Goal: Task Accomplishment & Management: Manage account settings

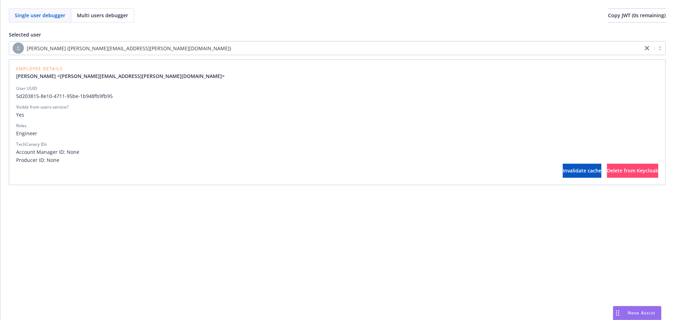
click at [162, 45] on div "[PERSON_NAME] ([PERSON_NAME][EMAIL_ADDRESS][PERSON_NAME][DOMAIN_NAME])" at bounding box center [326, 47] width 627 height 11
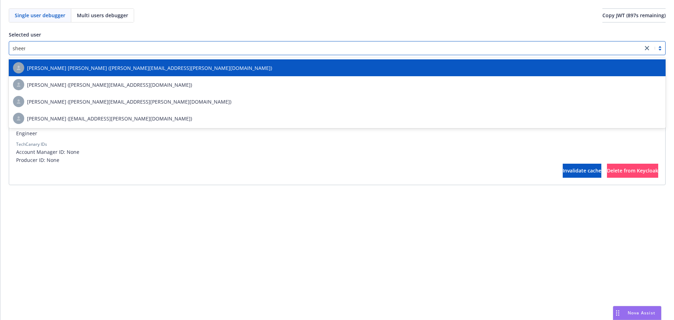
type input "[PERSON_NAME]"
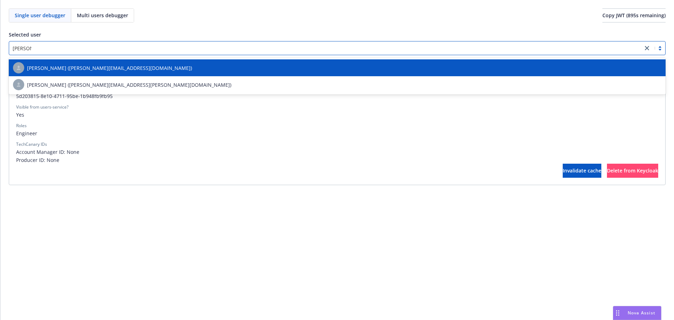
click at [145, 70] on div "[PERSON_NAME] ([PERSON_NAME][EMAIL_ADDRESS][DOMAIN_NAME])" at bounding box center [337, 67] width 648 height 11
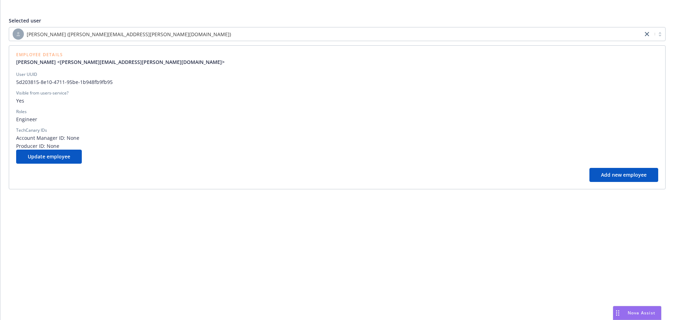
click at [165, 40] on div "[PERSON_NAME] ([PERSON_NAME][EMAIL_ADDRESS][PERSON_NAME][DOMAIN_NAME])" at bounding box center [337, 34] width 657 height 14
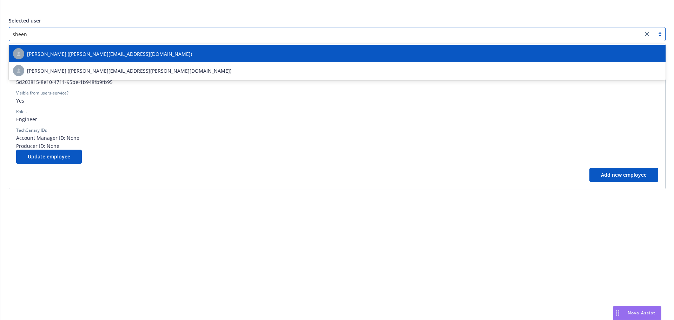
type input "[PERSON_NAME]"
click at [158, 50] on div "[PERSON_NAME] ([PERSON_NAME][EMAIL_ADDRESS][DOMAIN_NAME])" at bounding box center [337, 53] width 648 height 11
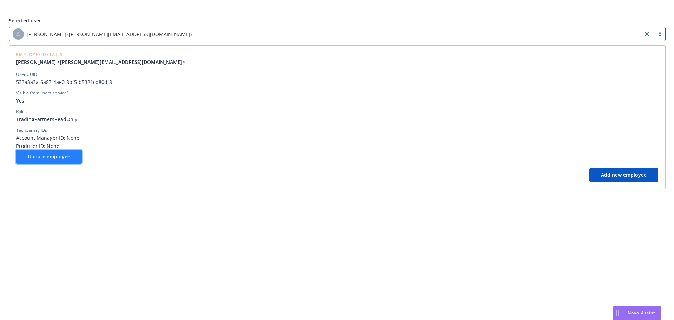
click at [62, 153] on span "Update employee" at bounding box center [49, 156] width 42 height 7
select select "operations"
select select "full-time"
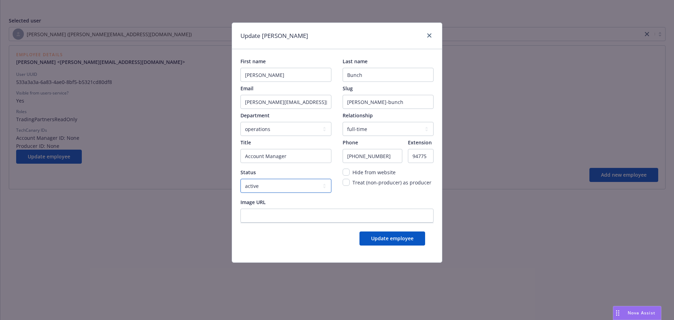
click at [275, 184] on select "active locked" at bounding box center [285, 186] width 91 height 14
select select "locked"
click at [240, 179] on select "active locked" at bounding box center [285, 186] width 91 height 14
click at [374, 233] on button "Update employee" at bounding box center [393, 238] width 66 height 14
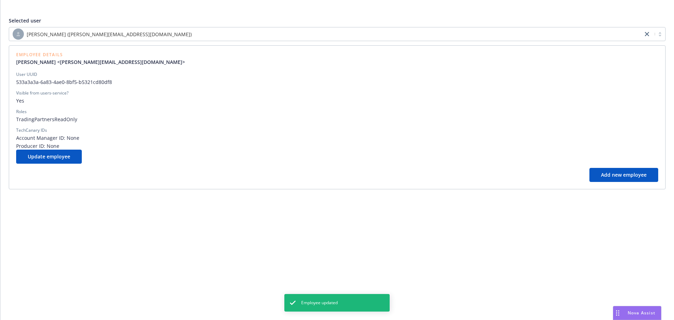
click at [317, 37] on div "[PERSON_NAME] ([PERSON_NAME][EMAIL_ADDRESS][DOMAIN_NAME])" at bounding box center [326, 33] width 627 height 11
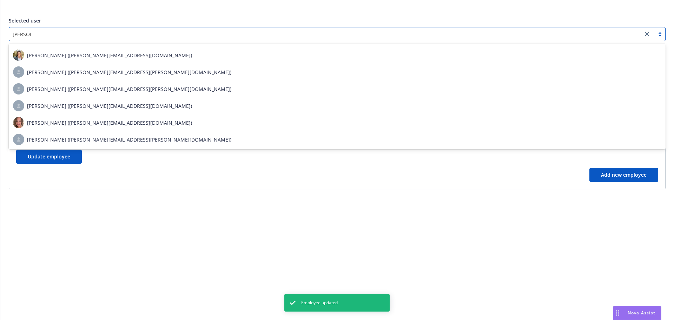
type input "michelle"
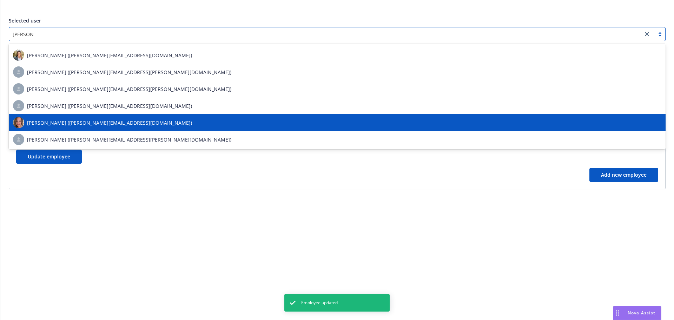
click at [185, 124] on div "[PERSON_NAME] ([PERSON_NAME][EMAIL_ADDRESS][DOMAIN_NAME])" at bounding box center [337, 122] width 648 height 11
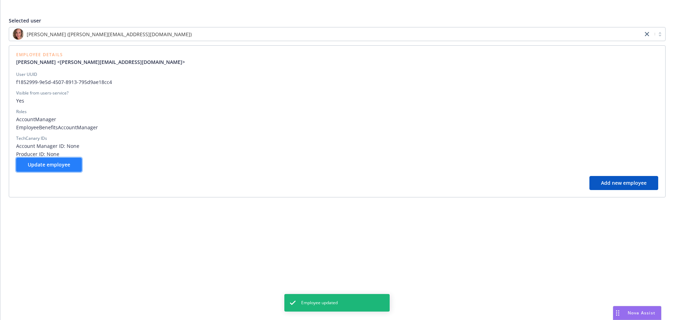
click at [67, 160] on button "Update employee" at bounding box center [49, 165] width 66 height 14
select select "account management"
select select "full-time"
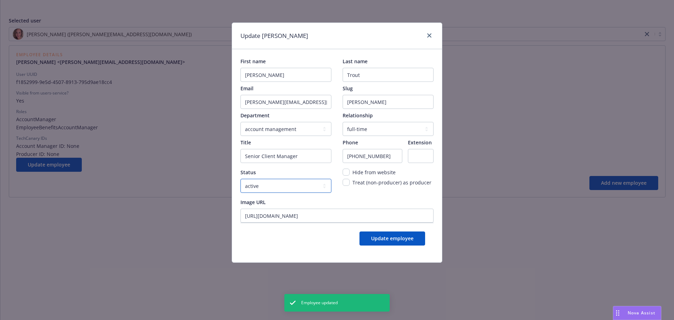
click at [255, 185] on select "active locked" at bounding box center [285, 186] width 91 height 14
select select "locked"
click at [240, 179] on select "active locked" at bounding box center [285, 186] width 91 height 14
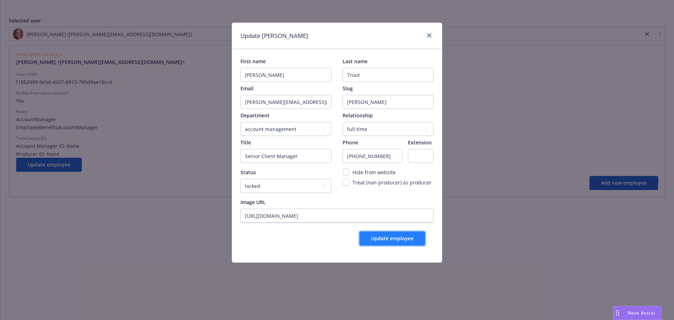
click at [362, 236] on button "Update employee" at bounding box center [393, 238] width 66 height 14
